Goal: Task Accomplishment & Management: Use online tool/utility

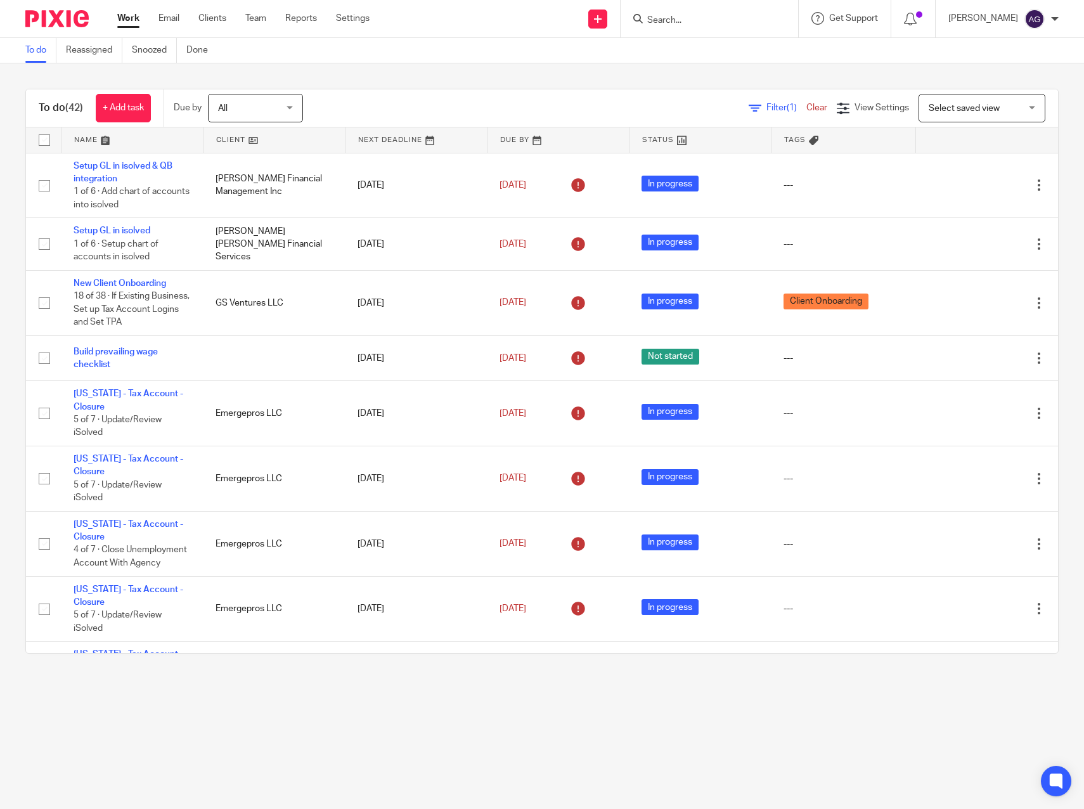
scroll to position [1663, 0]
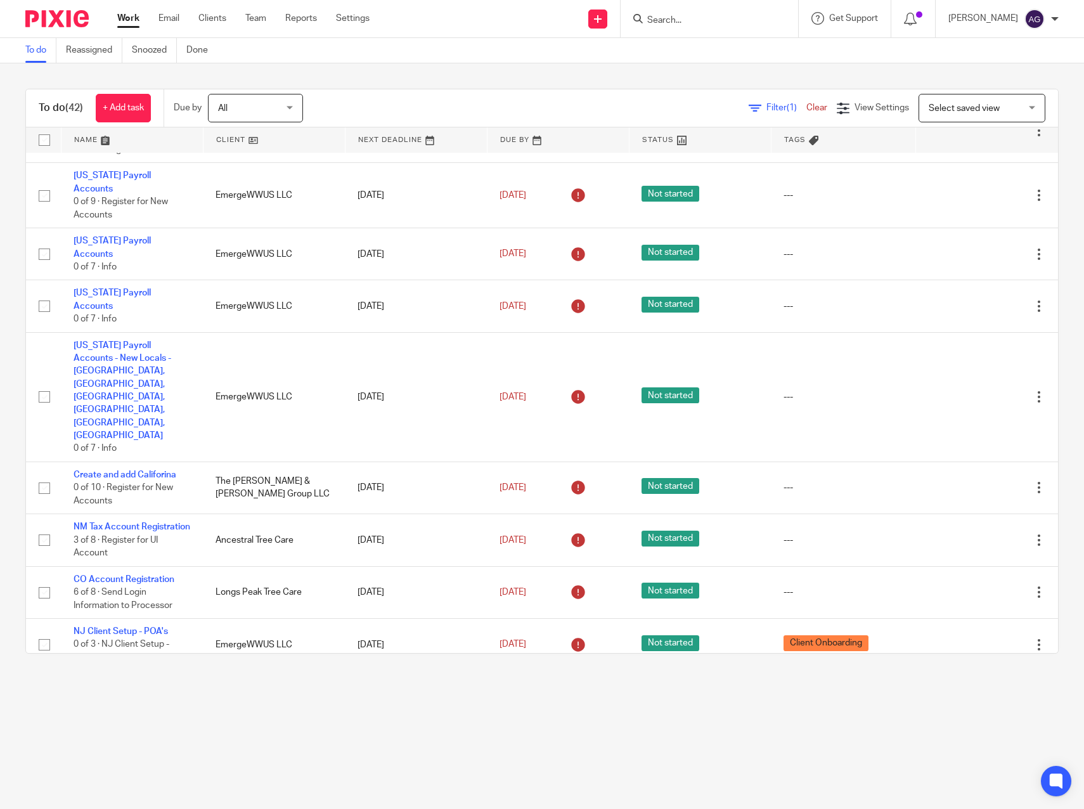
click at [278, 712] on main "To do Reassigned Snoozed Done To do (42) + Add task Due by All All Today Tomorr…" at bounding box center [542, 404] width 1084 height 809
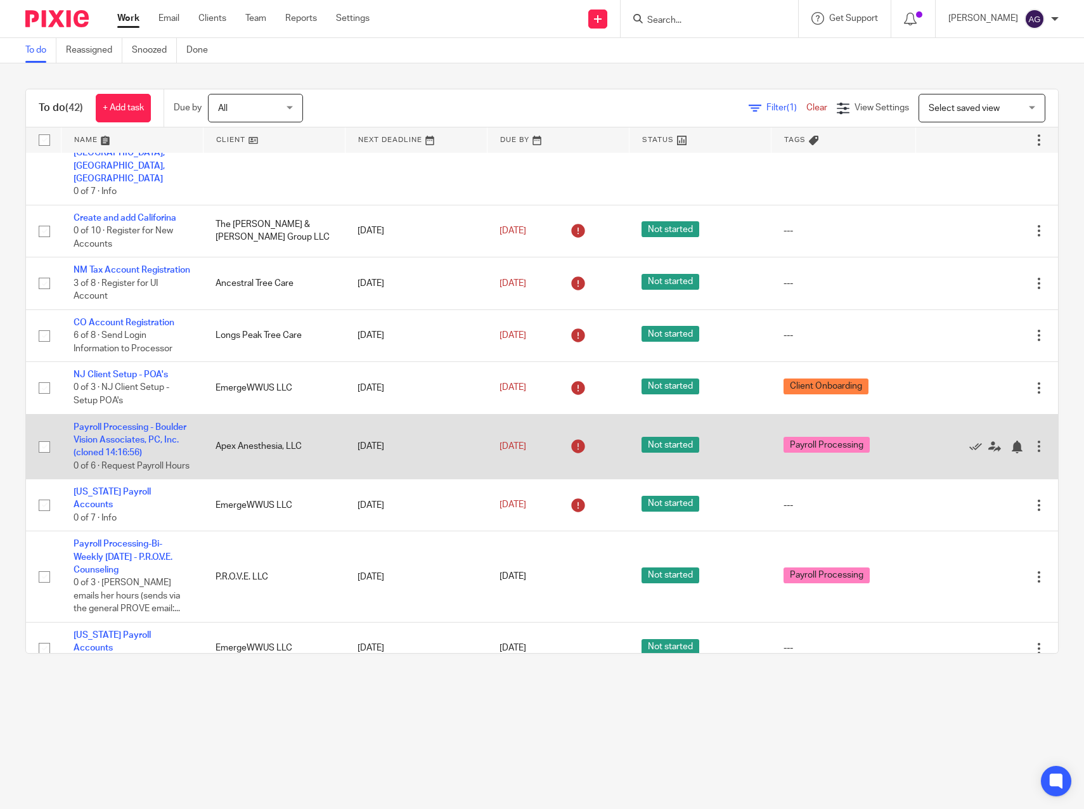
scroll to position [1890, 0]
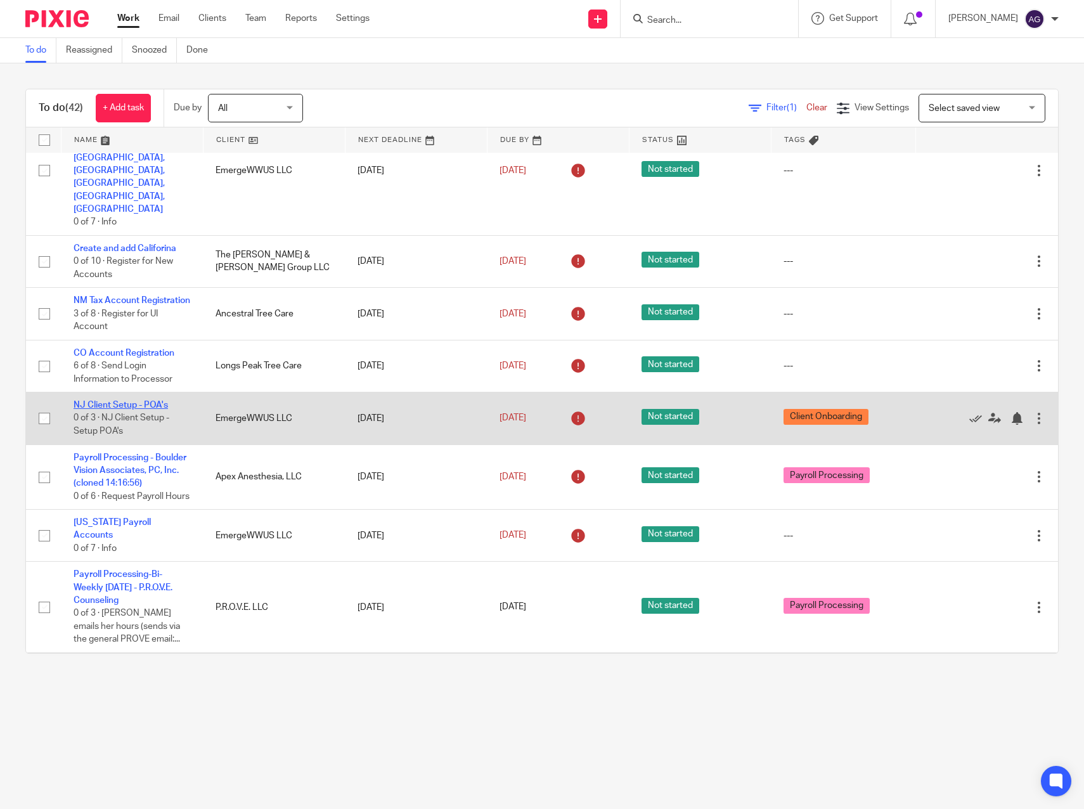
click at [129, 401] on link "NJ Client Setup - POA's" at bounding box center [121, 405] width 94 height 9
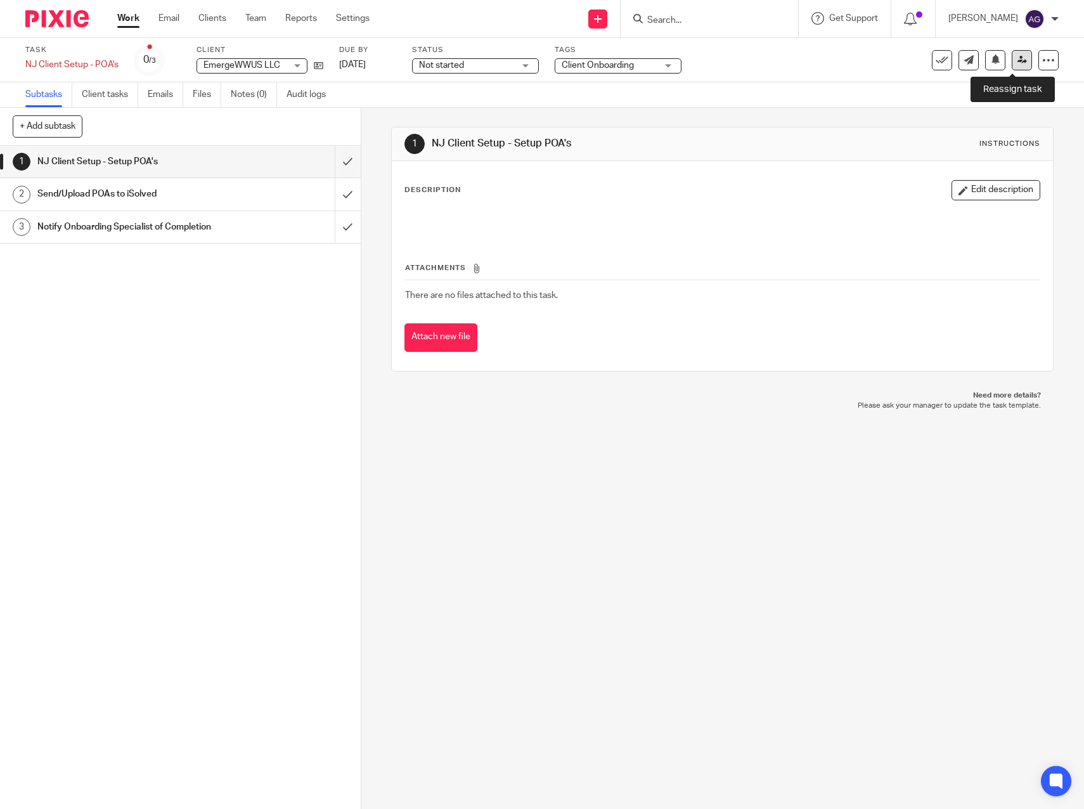
click at [1017, 58] on icon at bounding box center [1022, 60] width 10 height 10
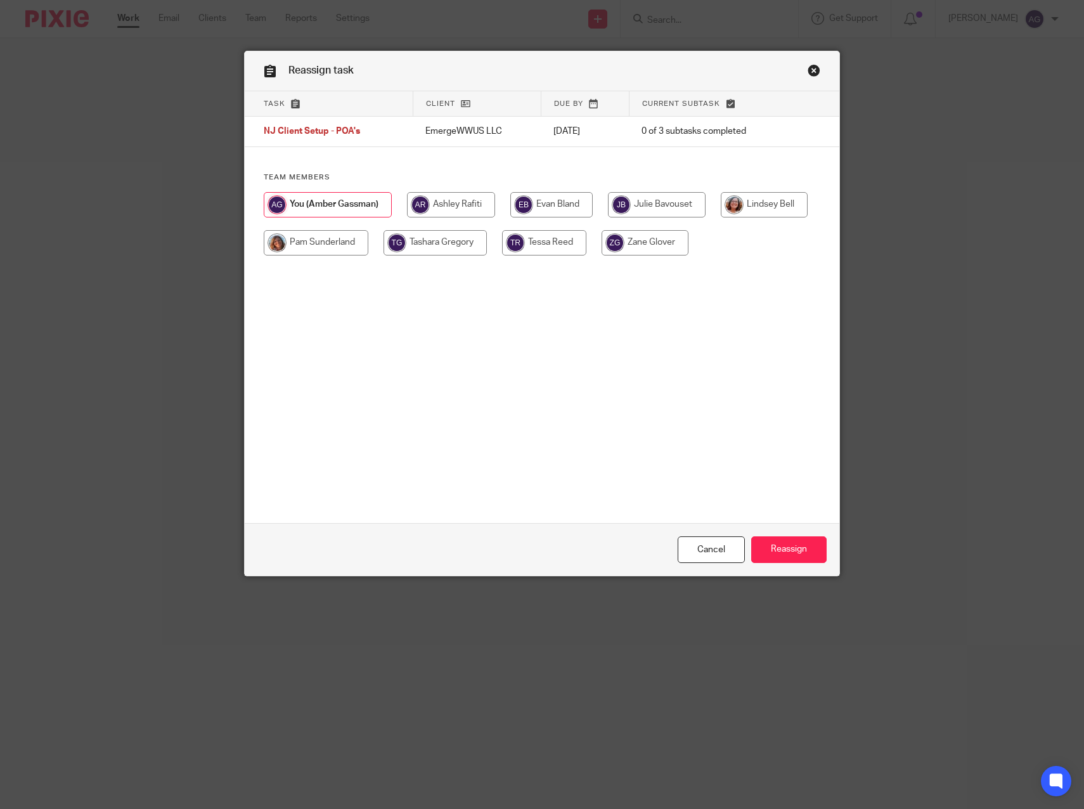
click at [537, 203] on input "radio" at bounding box center [551, 204] width 82 height 25
radio input "true"
click at [785, 545] on input "Reassign" at bounding box center [788, 549] width 75 height 27
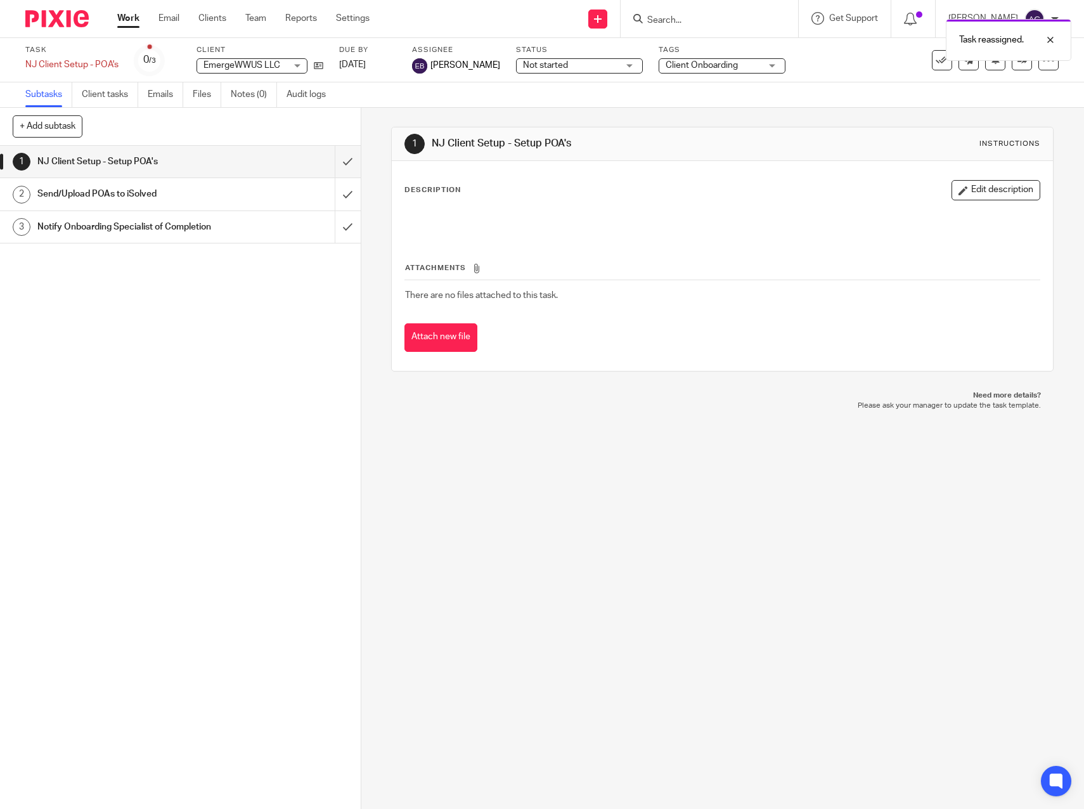
click at [126, 16] on link "Work" at bounding box center [128, 18] width 22 height 13
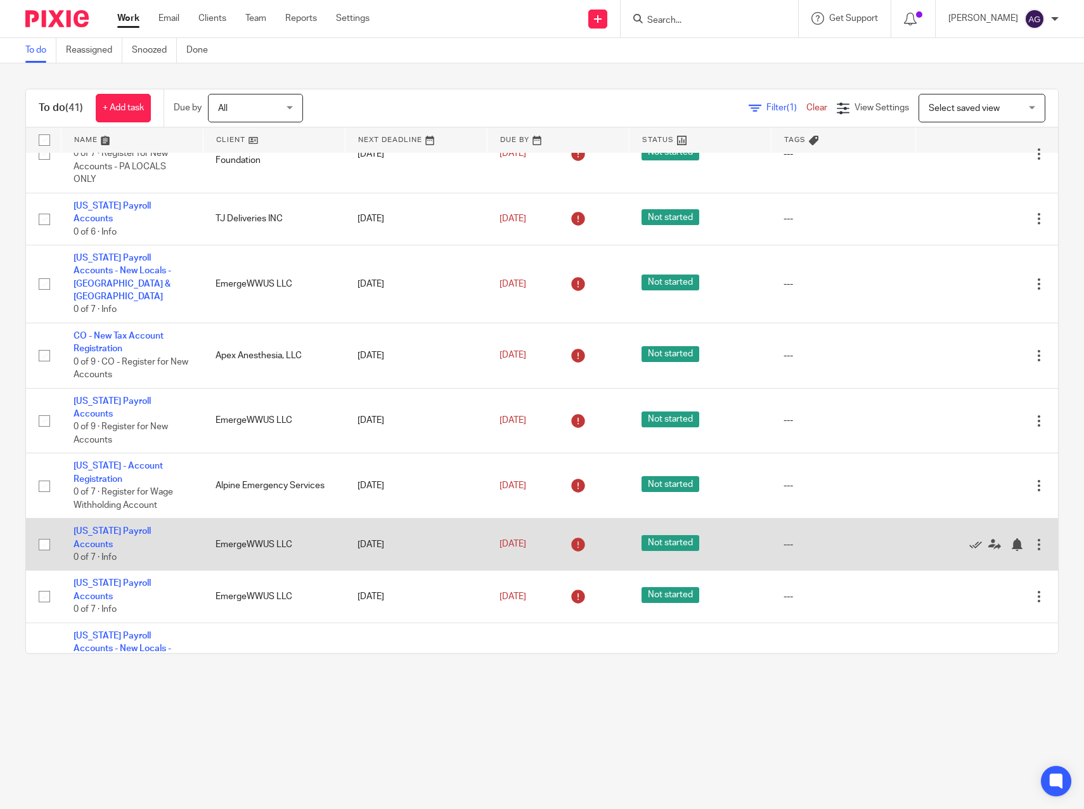
scroll to position [1393, 0]
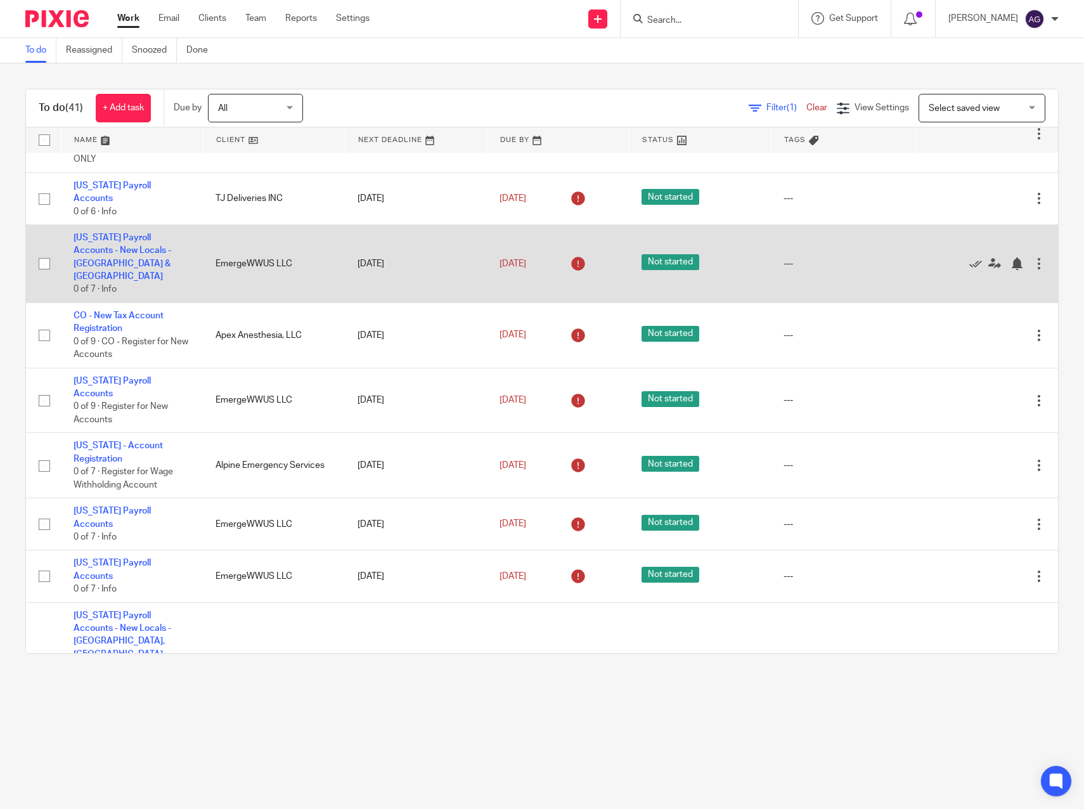
drag, startPoint x: 243, startPoint y: 228, endPoint x: 288, endPoint y: 232, distance: 45.2
click at [243, 228] on td "EmergeWWUS LLC" at bounding box center [274, 264] width 142 height 78
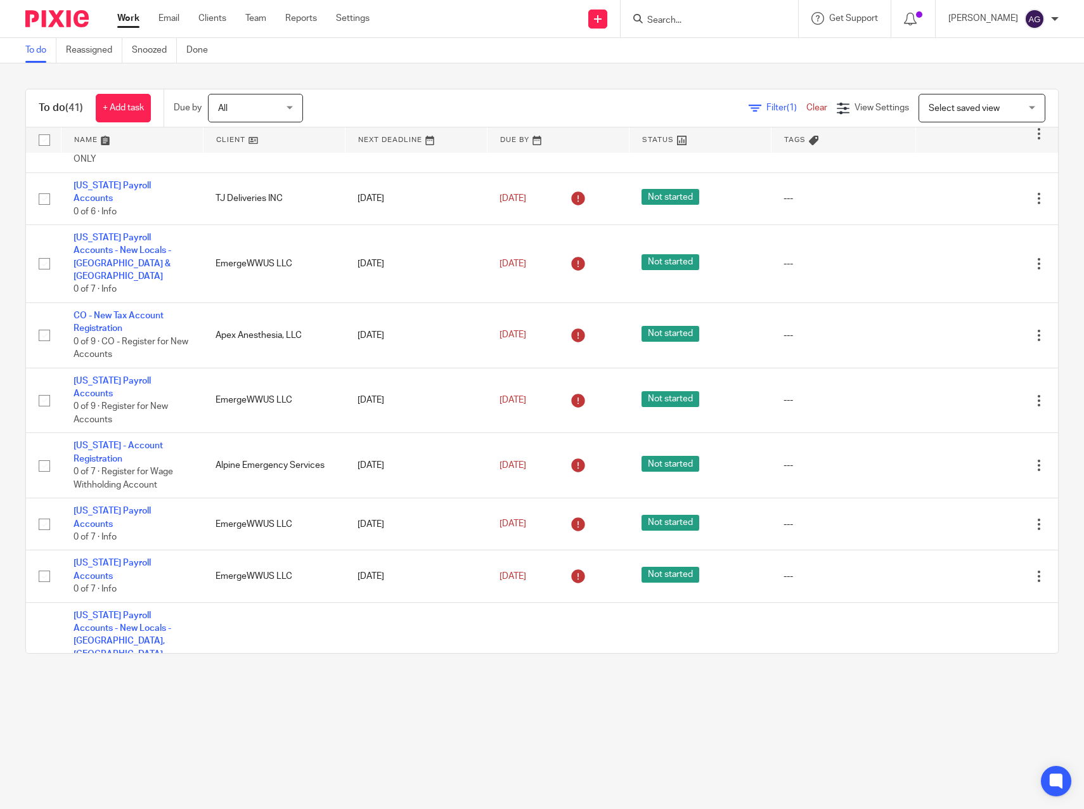
click at [676, 23] on input "Search" at bounding box center [703, 20] width 114 height 11
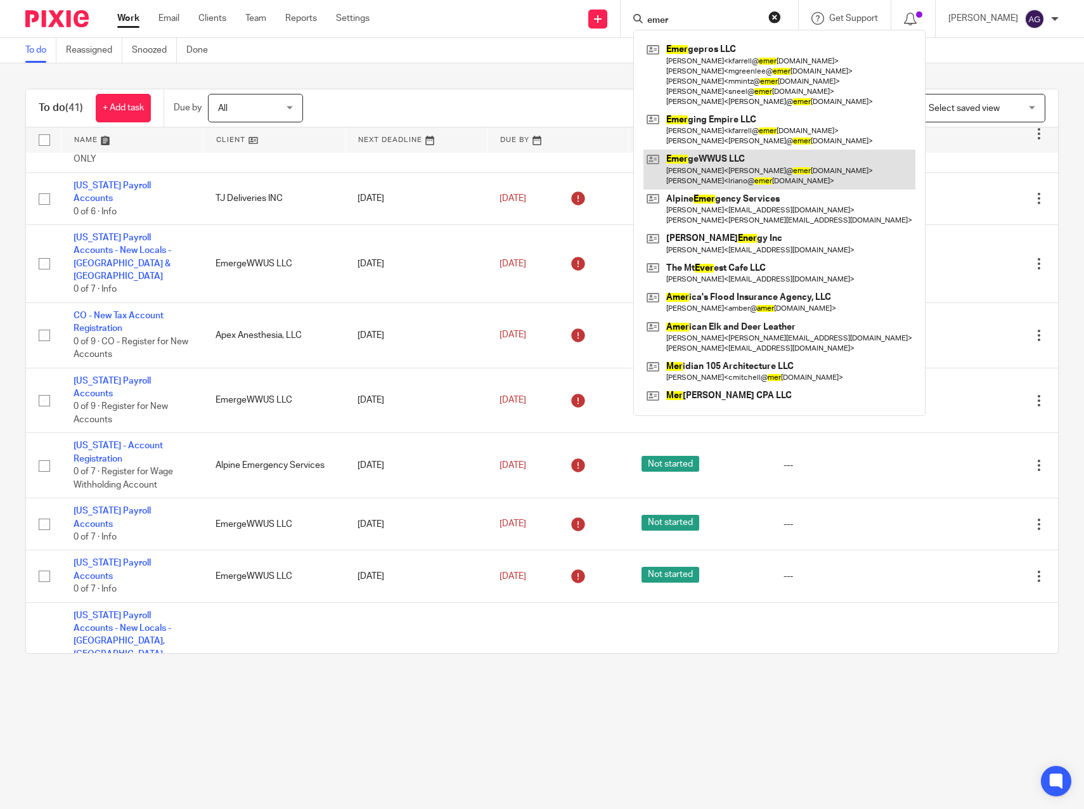
type input "emer"
drag, startPoint x: 710, startPoint y: 154, endPoint x: 714, endPoint y: 175, distance: 21.3
click at [710, 156] on link at bounding box center [779, 169] width 272 height 39
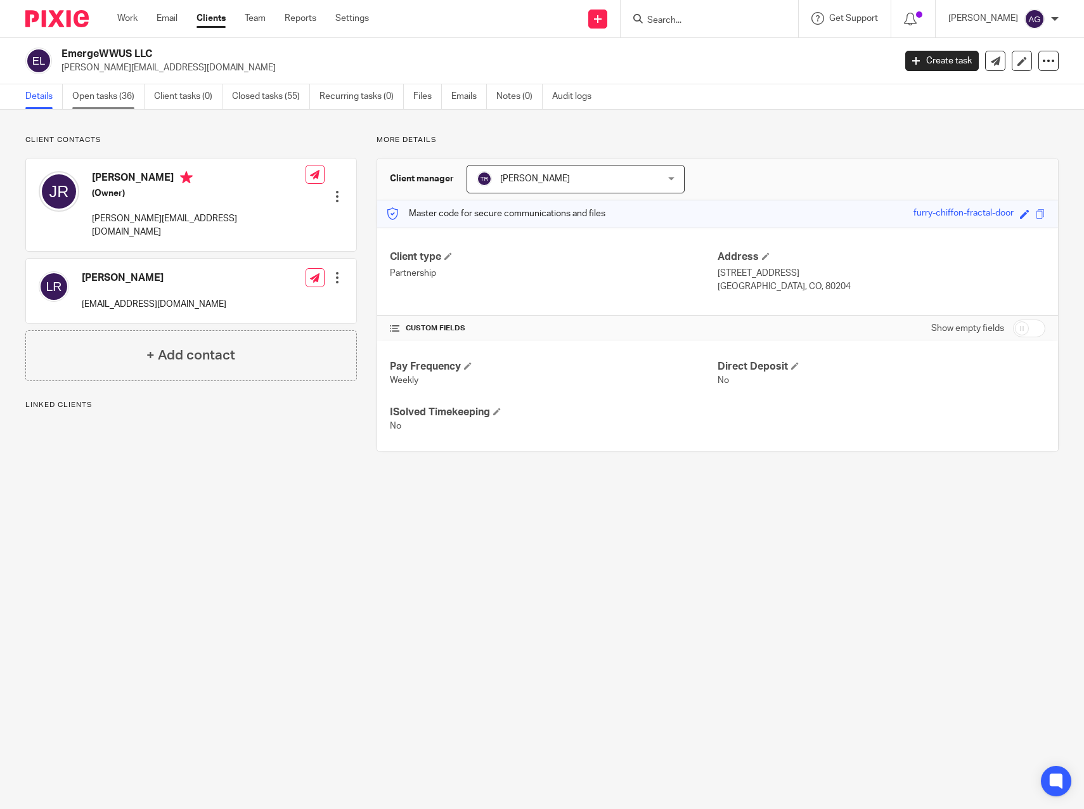
click at [115, 84] on link "Open tasks (36)" at bounding box center [108, 96] width 72 height 25
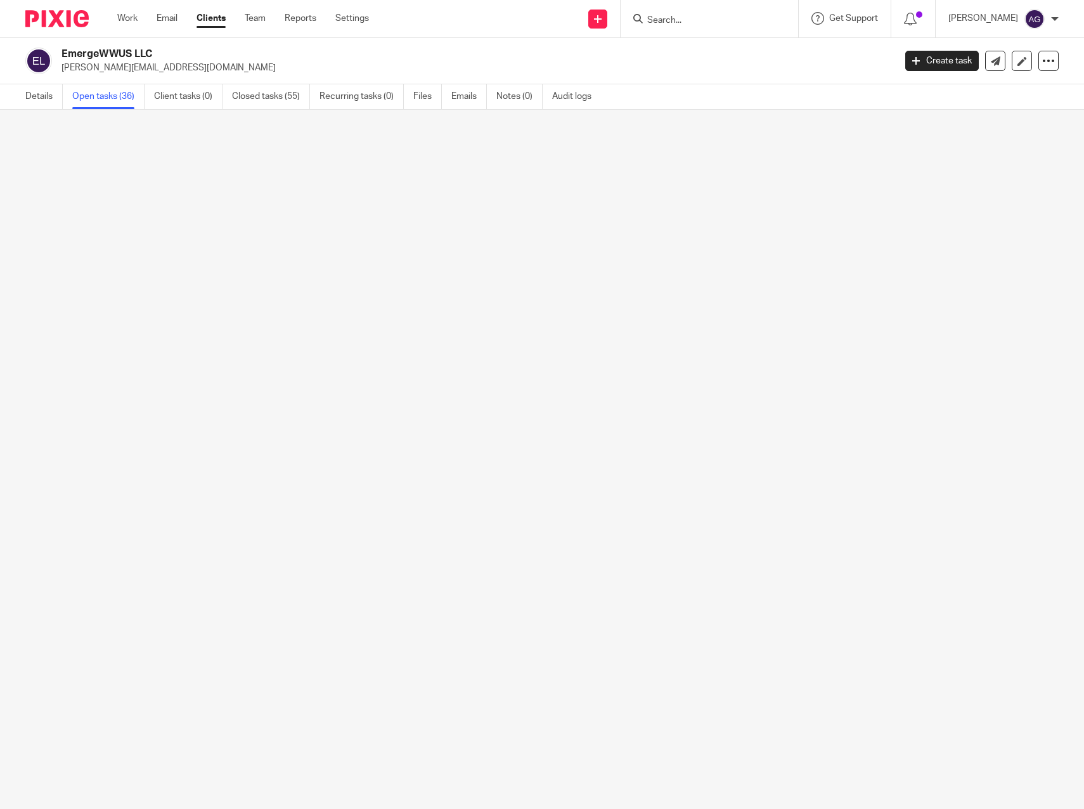
click at [115, 92] on link "Open tasks (36)" at bounding box center [108, 96] width 72 height 25
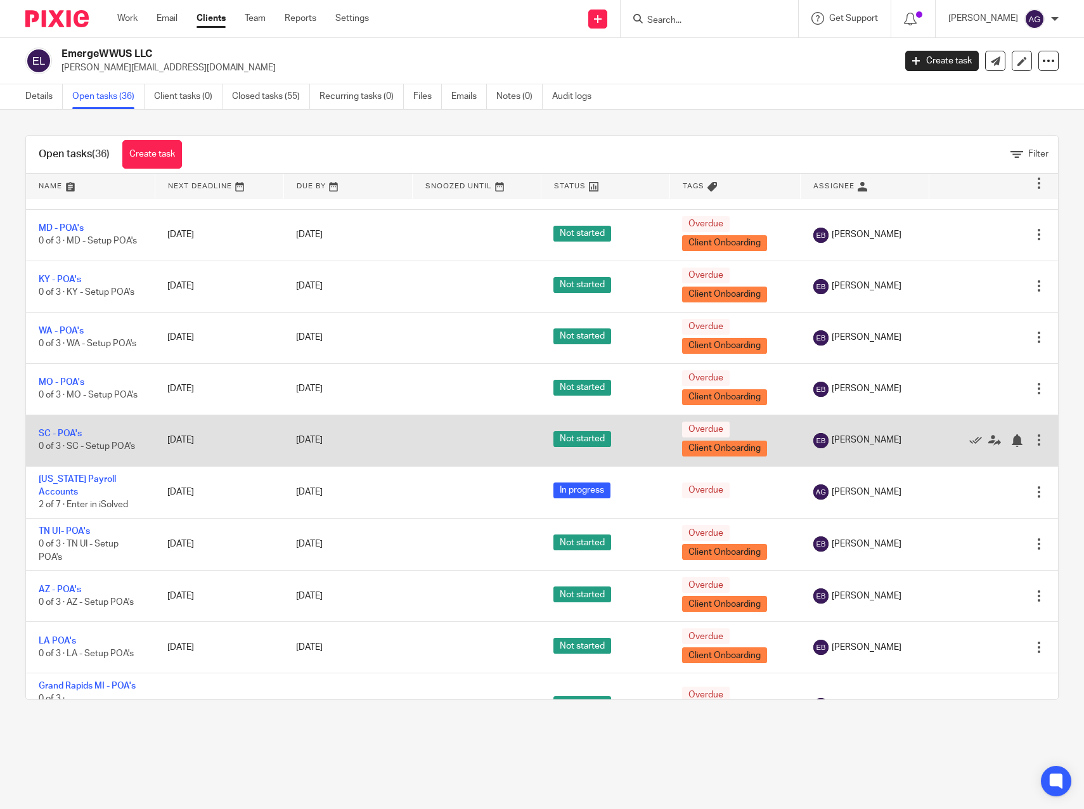
scroll to position [1426, 0]
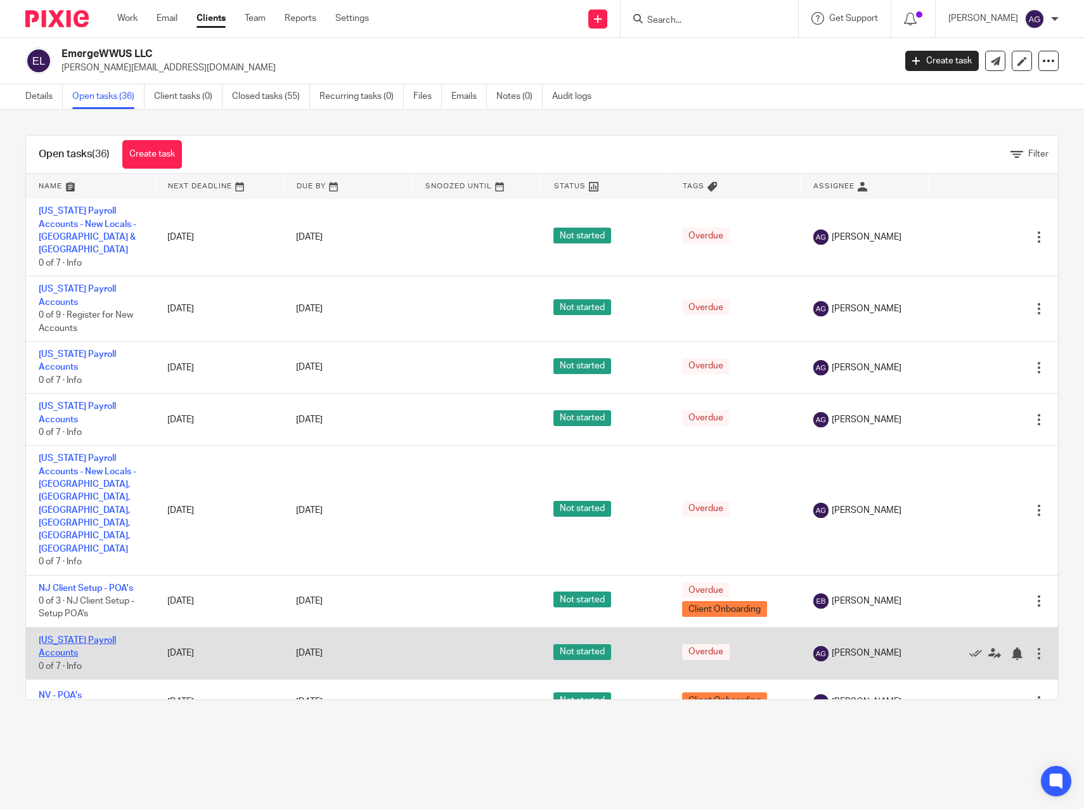
click at [64, 636] on link "[US_STATE] Payroll Accounts" at bounding box center [77, 647] width 77 height 22
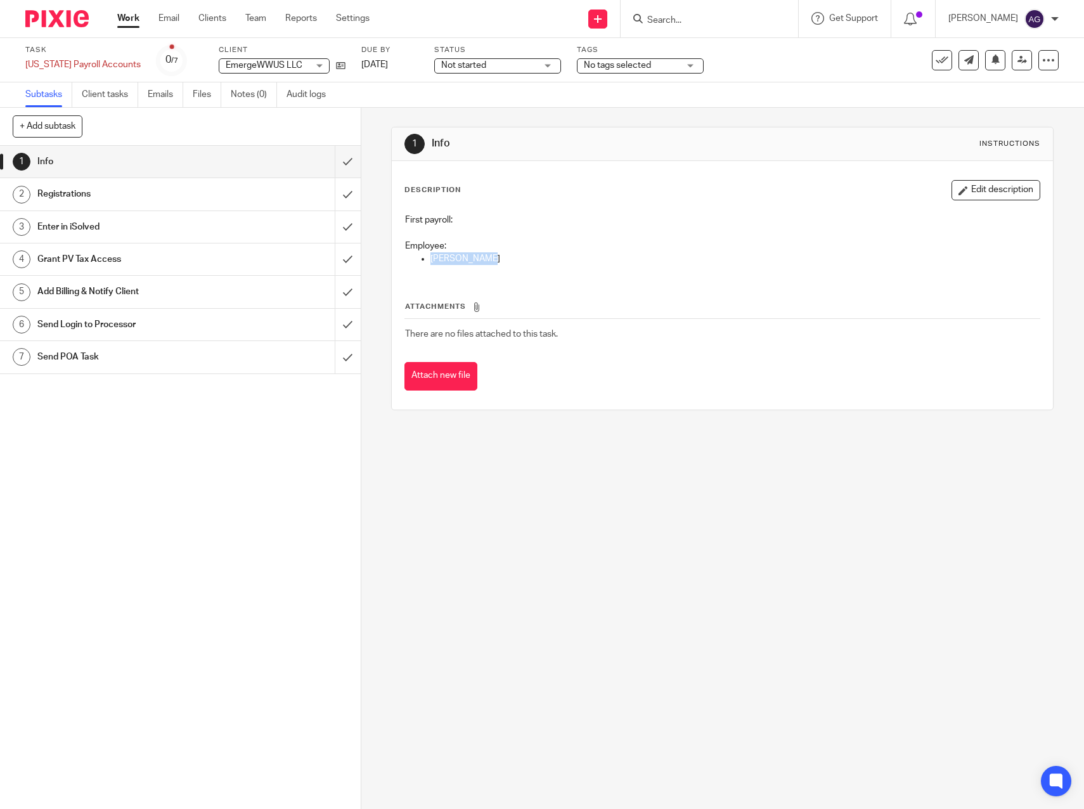
drag, startPoint x: 491, startPoint y: 258, endPoint x: 427, endPoint y: 253, distance: 63.6
click at [430, 253] on p "Boutin, Tess" at bounding box center [734, 258] width 609 height 13
copy p "Boutin, Tess"
